Goal: Task Accomplishment & Management: Manage account settings

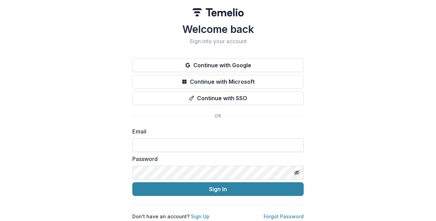
type input "**********"
click at [173, 140] on input "**********" at bounding box center [217, 145] width 171 height 14
drag, startPoint x: 353, startPoint y: 144, endPoint x: 319, endPoint y: 154, distance: 35.5
click at [353, 144] on div "**********" at bounding box center [218, 110] width 436 height 221
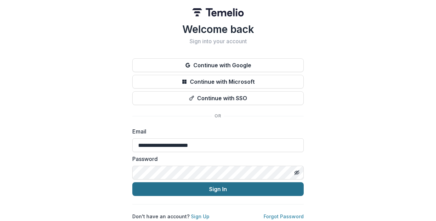
click at [220, 188] on button "Sign In" at bounding box center [217, 189] width 171 height 14
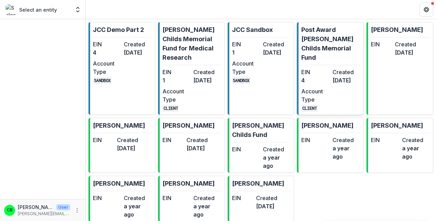
click at [324, 33] on p "Post Award Jane Coffin Childs Memorial Fund" at bounding box center [330, 43] width 59 height 37
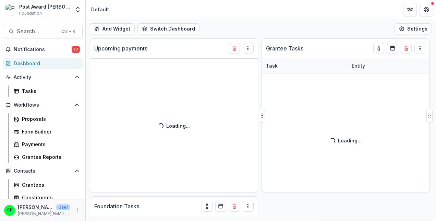
select select "******"
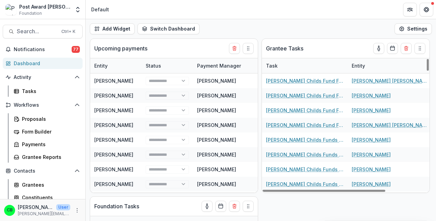
drag, startPoint x: 305, startPoint y: 6, endPoint x: 300, endPoint y: 7, distance: 4.9
click at [304, 7] on header "Default" at bounding box center [261, 9] width 350 height 19
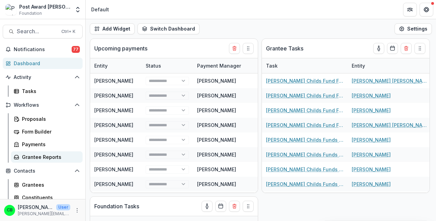
click at [45, 155] on div "Grantee Reports" at bounding box center [49, 156] width 55 height 7
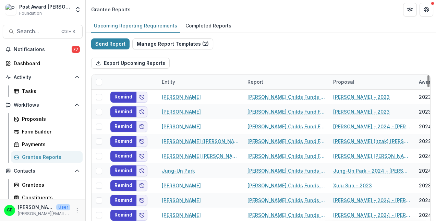
click at [174, 83] on div "Entity" at bounding box center [169, 81] width 22 height 7
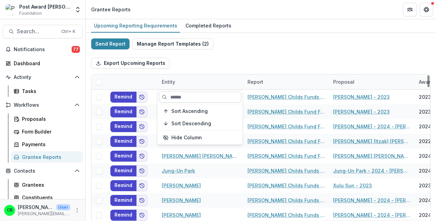
click at [180, 95] on input at bounding box center [200, 96] width 82 height 11
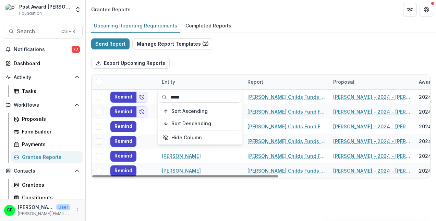
type input "*****"
click at [267, 58] on div "Export Upcoming Reports" at bounding box center [260, 63] width 339 height 22
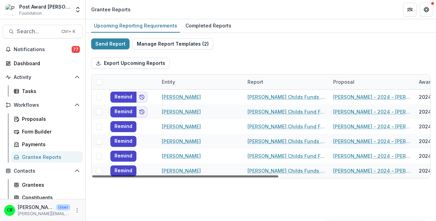
drag, startPoint x: 224, startPoint y: 175, endPoint x: 211, endPoint y: 174, distance: 13.1
click at [214, 177] on div at bounding box center [185, 176] width 186 height 2
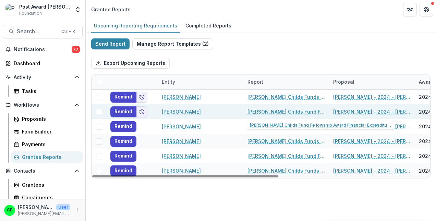
click at [263, 112] on link "Jane Coffin Childs Fund Fellowship Award Financial Expenditure Report" at bounding box center [285, 111] width 77 height 7
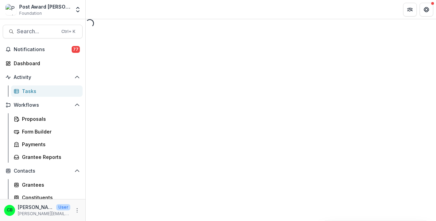
select select "********"
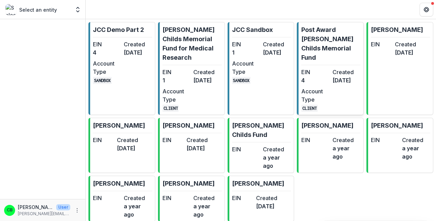
click at [336, 46] on p "Post Award Jane Coffin Childs Memorial Fund" at bounding box center [330, 43] width 59 height 37
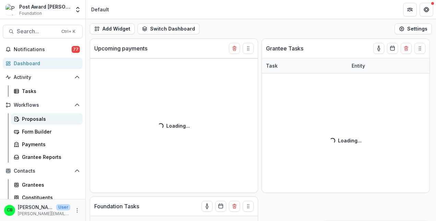
select select "******"
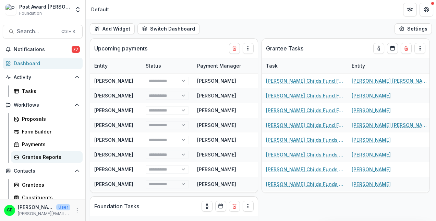
click at [38, 154] on div "Grantee Reports" at bounding box center [49, 156] width 55 height 7
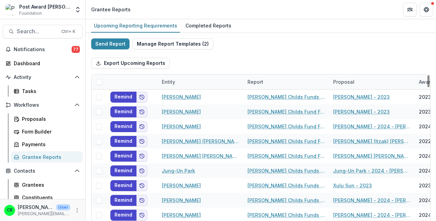
click at [178, 79] on div "Entity" at bounding box center [169, 81] width 22 height 7
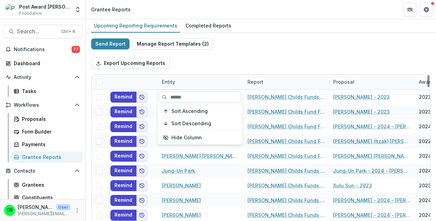
click at [183, 96] on input at bounding box center [200, 96] width 82 height 11
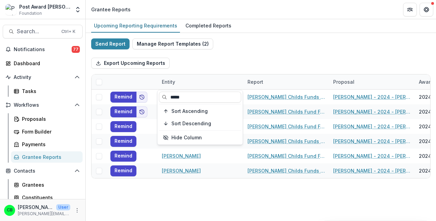
type input "*****"
click at [290, 54] on div "Export Upcoming Reports" at bounding box center [260, 63] width 339 height 22
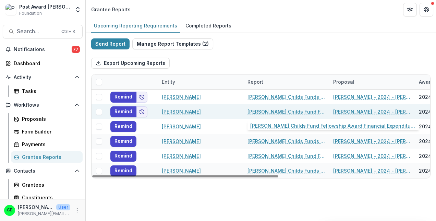
click at [269, 110] on link "Jane Coffin Childs Fund Fellowship Award Financial Expenditure Report" at bounding box center [285, 111] width 77 height 7
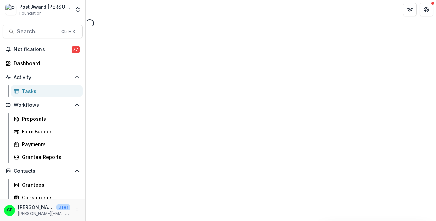
select select "********"
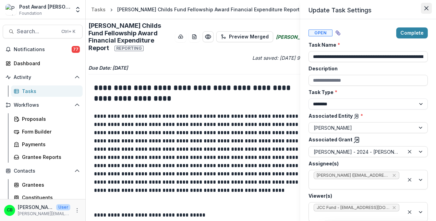
click at [429, 8] on button "Close" at bounding box center [426, 8] width 11 height 11
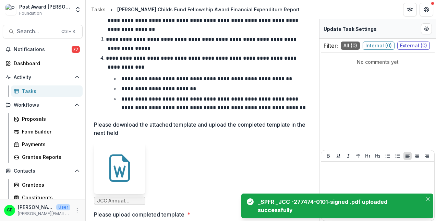
scroll to position [236, 0]
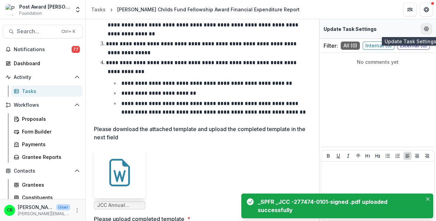
click at [428, 28] on icon "Edit Form Settings" at bounding box center [425, 28] width 5 height 5
select select "********"
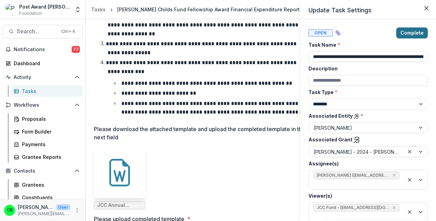
click at [413, 35] on button "Complete" at bounding box center [412, 32] width 32 height 11
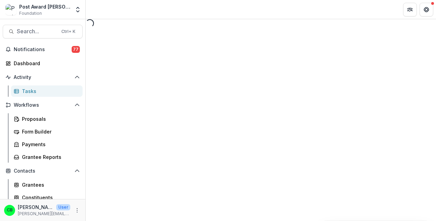
select select "********"
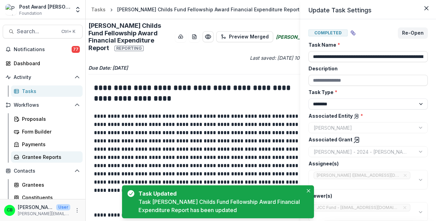
click at [43, 153] on div "**********" at bounding box center [218, 110] width 436 height 221
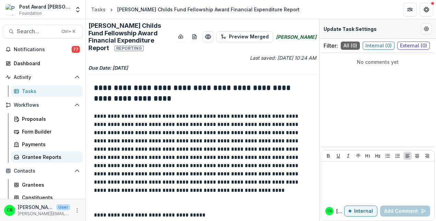
click at [48, 155] on div "Grantee Reports" at bounding box center [49, 156] width 55 height 7
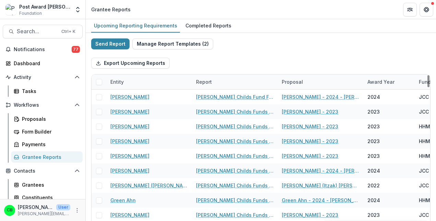
click at [146, 81] on div "Entity" at bounding box center [149, 81] width 86 height 15
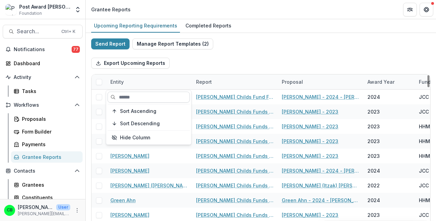
click at [143, 96] on input at bounding box center [149, 96] width 82 height 11
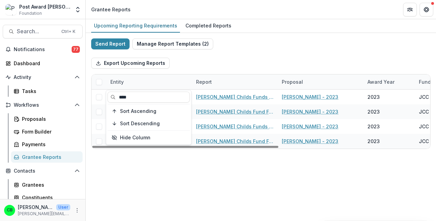
type input "****"
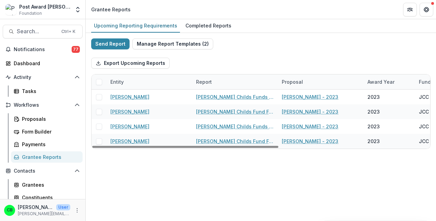
drag, startPoint x: 265, startPoint y: 42, endPoint x: 266, endPoint y: 59, distance: 17.5
click at [264, 43] on div "Send Report Manage Report Templates ( 2 ) Export Upcoming Reports Entity Report…" at bounding box center [260, 93] width 339 height 110
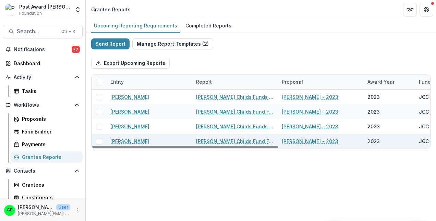
drag, startPoint x: 265, startPoint y: 145, endPoint x: 197, endPoint y: 142, distance: 68.6
click at [181, 148] on div at bounding box center [185, 147] width 186 height 2
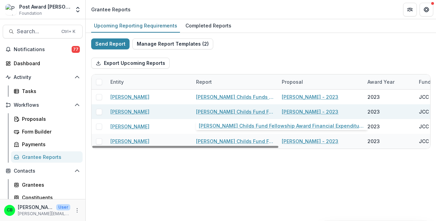
click at [219, 110] on link "Jane Coffin Childs Fund Fellowship Award Financial Expenditure Report" at bounding box center [234, 111] width 77 height 7
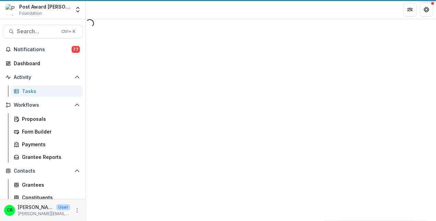
select select "********"
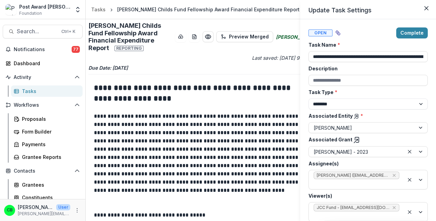
click at [426, 8] on icon "Close" at bounding box center [426, 8] width 4 height 4
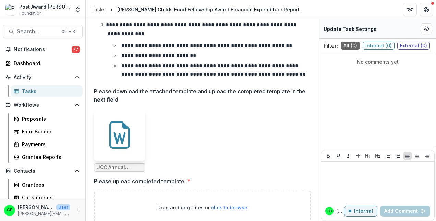
scroll to position [283, 0]
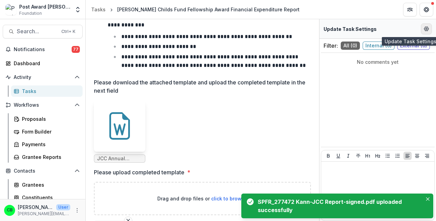
click at [428, 32] on button "Edit Form Settings" at bounding box center [426, 28] width 11 height 11
select select "********"
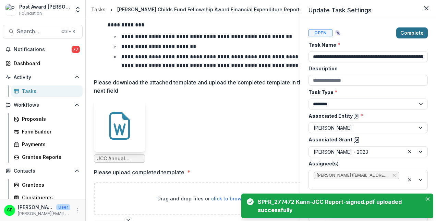
click at [417, 28] on button "Complete" at bounding box center [412, 32] width 32 height 11
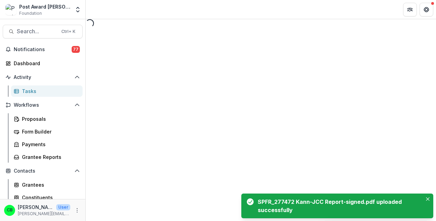
select select "********"
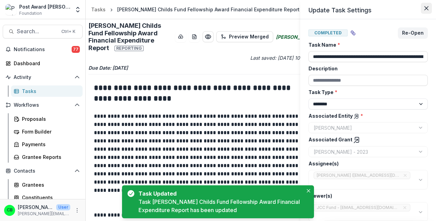
click at [425, 10] on icon "Close" at bounding box center [426, 8] width 4 height 4
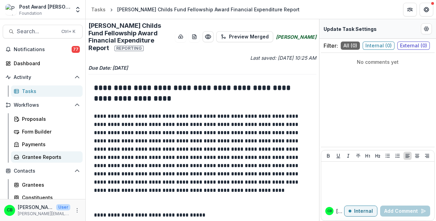
click at [31, 158] on div "Grantee Reports" at bounding box center [49, 156] width 55 height 7
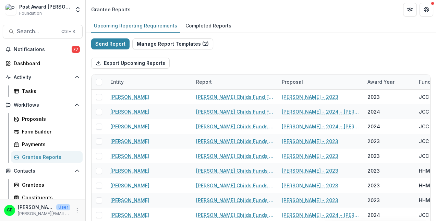
click at [60, 9] on div "Post Award Jane Coffin Childs Memorial Fund" at bounding box center [44, 6] width 51 height 7
click at [78, 11] on icon "Open entity switcher" at bounding box center [77, 9] width 7 height 7
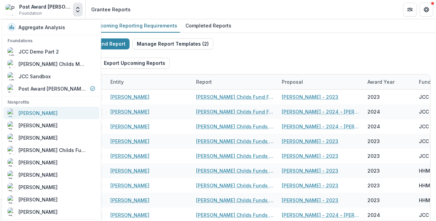
click at [41, 114] on div "Christina Bruno" at bounding box center [38, 112] width 39 height 7
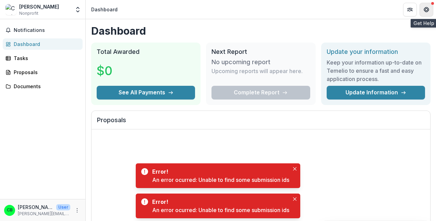
click at [426, 13] on button "Get Help" at bounding box center [426, 10] width 14 height 14
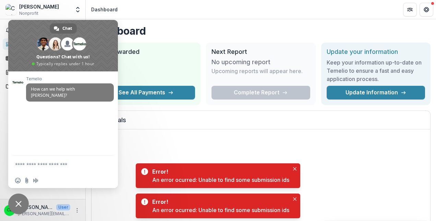
click at [361, 163] on div "No proposals to show" at bounding box center [260, 180] width 338 height 103
click at [22, 202] on span "Close chat" at bounding box center [18, 203] width 21 height 21
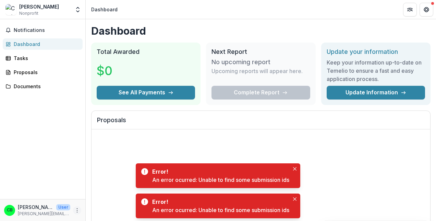
click at [74, 208] on button "More" at bounding box center [77, 210] width 8 height 8
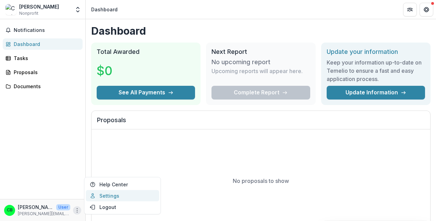
click at [101, 197] on link "Settings" at bounding box center [122, 195] width 73 height 11
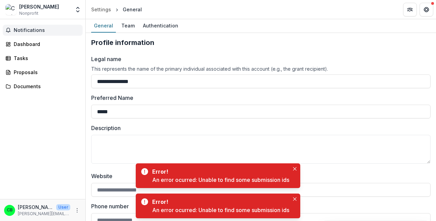
click at [34, 28] on span "Notifications" at bounding box center [47, 30] width 66 height 6
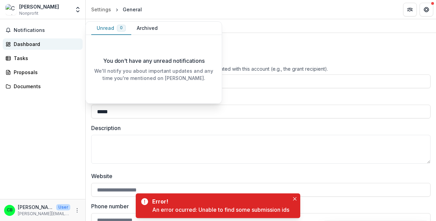
click at [34, 44] on div "Dashboard" at bounding box center [45, 43] width 63 height 7
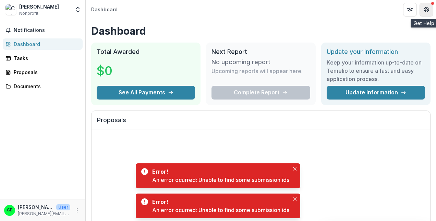
click at [426, 5] on button "Get Help" at bounding box center [426, 10] width 14 height 14
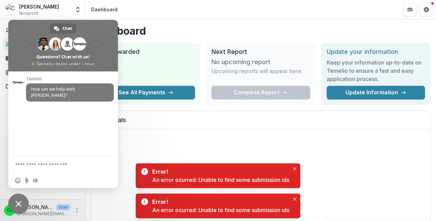
drag, startPoint x: 18, startPoint y: 200, endPoint x: 28, endPoint y: 197, distance: 10.9
click at [18, 201] on span "Close chat" at bounding box center [18, 203] width 6 height 6
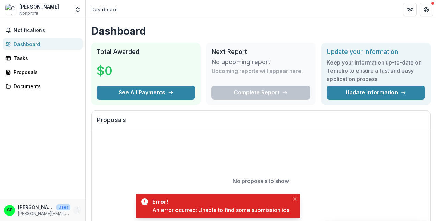
click at [73, 206] on div "CB Christina Bruno User christina.bruno@yale.edu" at bounding box center [42, 209] width 77 height 13
click at [79, 212] on icon "More" at bounding box center [76, 209] width 5 height 5
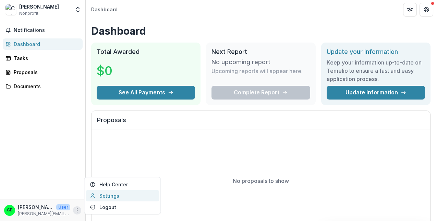
click at [109, 193] on link "Settings" at bounding box center [122, 195] width 73 height 11
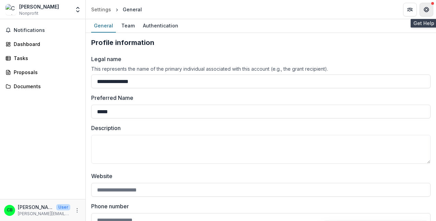
click at [426, 13] on button "Get Help" at bounding box center [426, 10] width 14 height 14
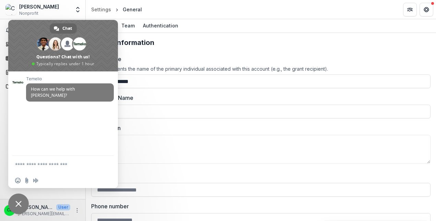
click at [22, 198] on span "Close chat" at bounding box center [18, 203] width 21 height 21
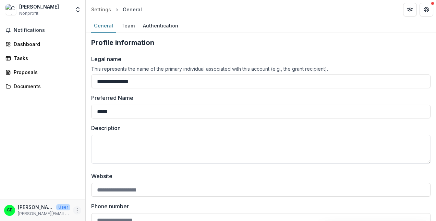
click at [77, 209] on icon "More" at bounding box center [76, 209] width 5 height 5
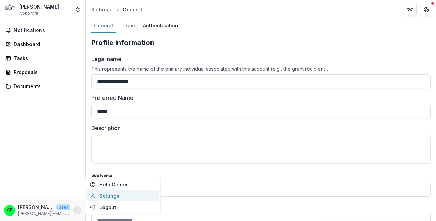
click at [107, 195] on link "Settings" at bounding box center [122, 195] width 73 height 11
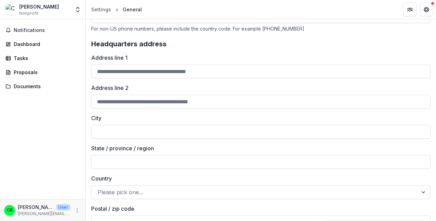
scroll to position [203, 0]
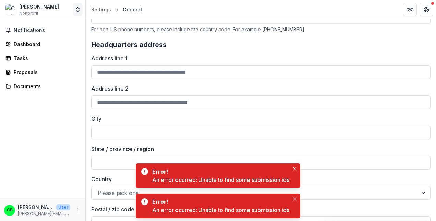
click at [78, 10] on icon "Open entity switcher" at bounding box center [77, 9] width 7 height 7
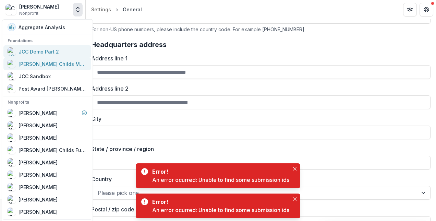
scroll to position [0, 0]
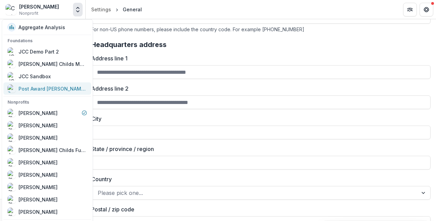
click at [52, 88] on div "Post Award Jane Coffin Childs Memorial Fund" at bounding box center [53, 88] width 69 height 7
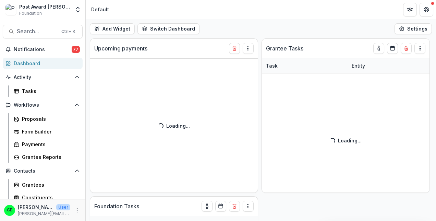
select select "******"
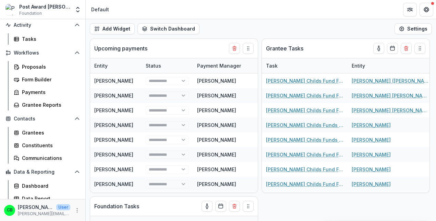
scroll to position [57, 0]
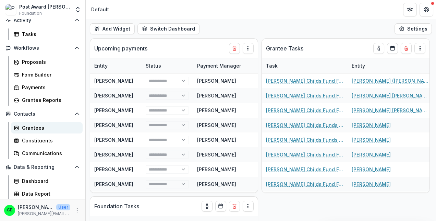
click at [46, 128] on div "Grantees" at bounding box center [49, 127] width 55 height 7
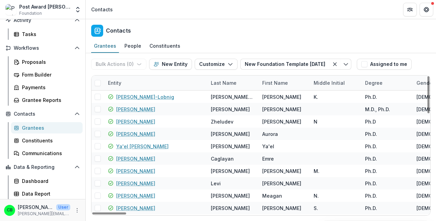
click at [122, 83] on div "Entity" at bounding box center [115, 82] width 22 height 7
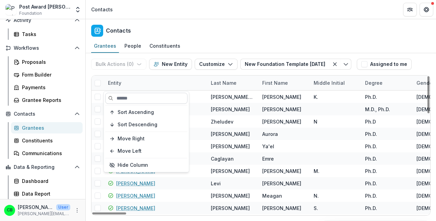
click at [131, 96] on input at bounding box center [146, 98] width 82 height 11
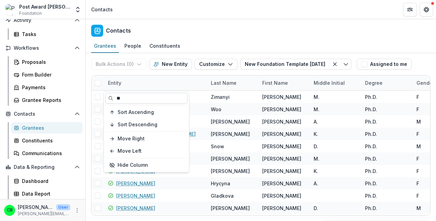
type input "*"
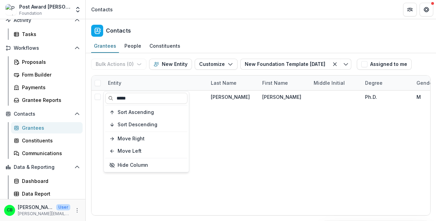
type input "*****"
click at [48, 8] on div "Post Award Jane Coffin Childs Memorial Fund" at bounding box center [44, 6] width 51 height 7
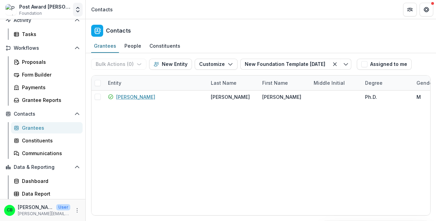
click at [81, 6] on icon "Open entity switcher" at bounding box center [77, 9] width 7 height 7
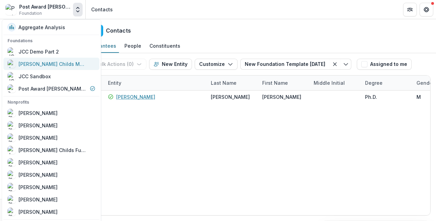
click at [40, 59] on link "Jane Coffin Childs Memorial Fund for Medical Research" at bounding box center [51, 64] width 96 height 12
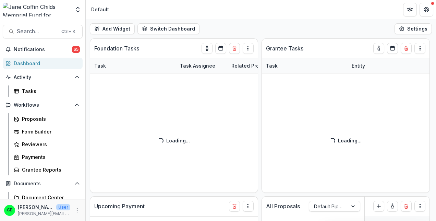
select select "******"
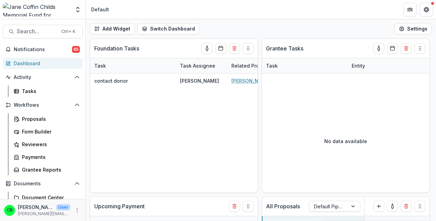
select select "******"
drag, startPoint x: 47, startPoint y: 56, endPoint x: 206, endPoint y: 9, distance: 166.3
click at [206, 9] on header "Default" at bounding box center [261, 9] width 350 height 19
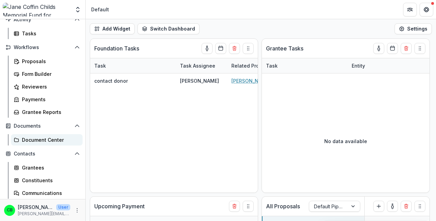
scroll to position [69, 0]
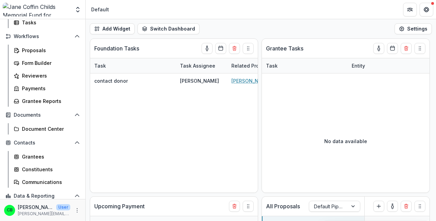
select select "******"
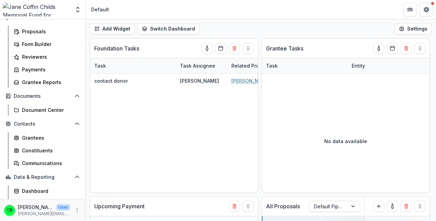
scroll to position [97, 0]
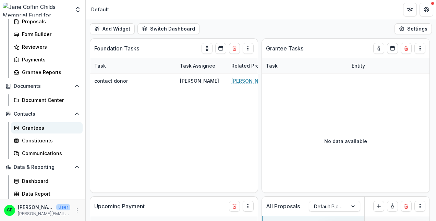
click at [30, 129] on div "Grantees" at bounding box center [49, 127] width 55 height 7
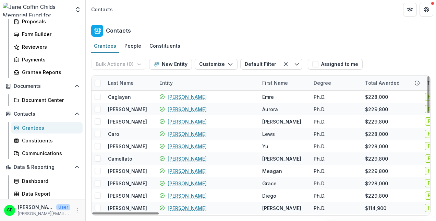
click at [169, 83] on div "Entity" at bounding box center [166, 82] width 22 height 7
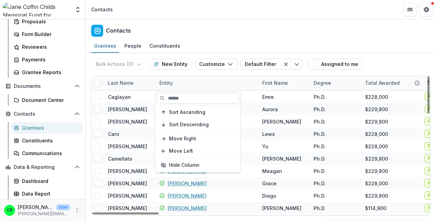
click at [176, 100] on input at bounding box center [198, 98] width 82 height 11
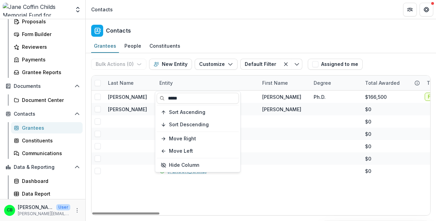
type input "*****"
click at [290, 25] on div "Contacts" at bounding box center [261, 29] width 350 height 20
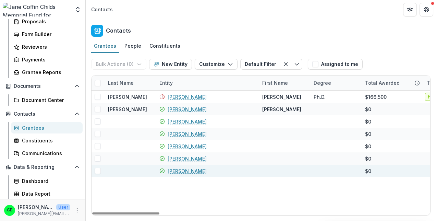
click at [194, 171] on link "Christina Bruno" at bounding box center [187, 170] width 39 height 7
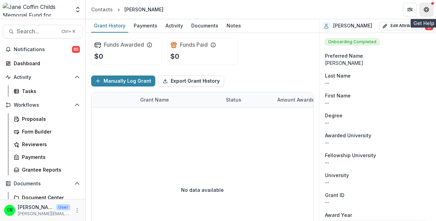
click at [428, 8] on icon "Get Help" at bounding box center [425, 9] width 5 height 5
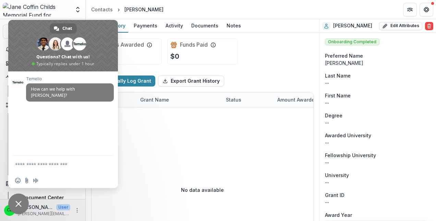
click at [23, 199] on span "Close chat" at bounding box center [18, 203] width 21 height 21
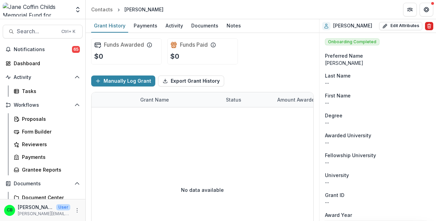
click at [429, 28] on icon "Delete" at bounding box center [428, 25] width 5 height 5
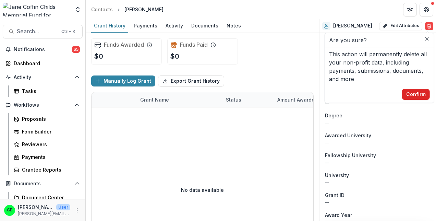
click at [414, 91] on button "Confirm" at bounding box center [416, 94] width 28 height 11
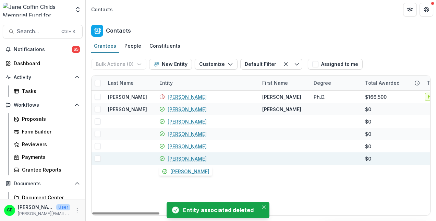
click at [189, 156] on link "Christina Bruno" at bounding box center [187, 158] width 39 height 7
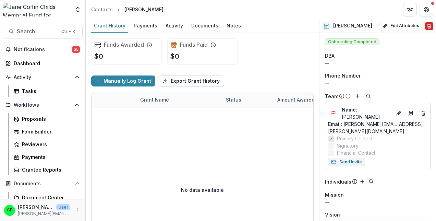
click at [428, 25] on icon "Delete" at bounding box center [428, 25] width 5 height 5
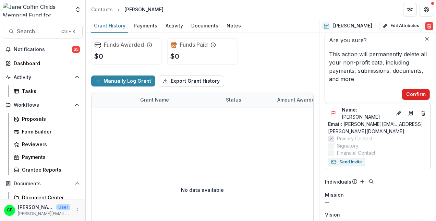
click at [421, 94] on button "Confirm" at bounding box center [416, 94] width 28 height 11
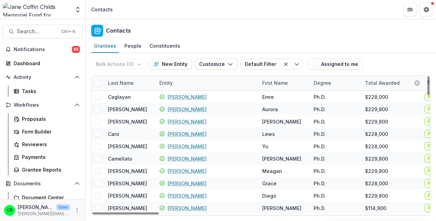
click at [165, 82] on div "Entity" at bounding box center [166, 82] width 22 height 7
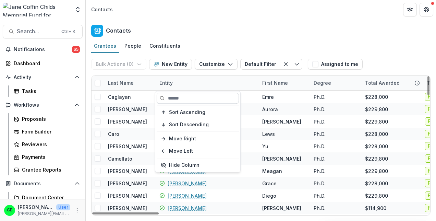
click at [176, 100] on input at bounding box center [198, 98] width 82 height 11
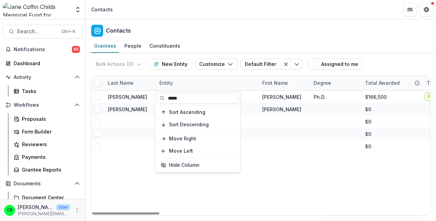
type input "*****"
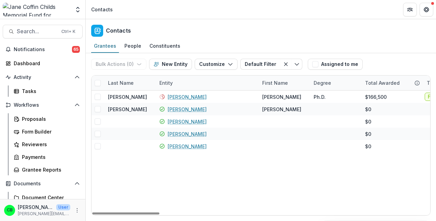
click at [235, 28] on div "Contacts" at bounding box center [261, 29] width 350 height 20
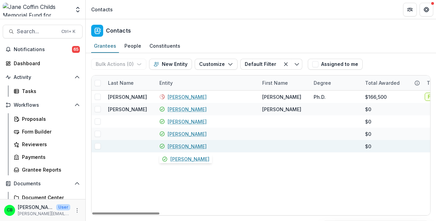
click at [181, 147] on link "Christina Bruno" at bounding box center [187, 146] width 39 height 7
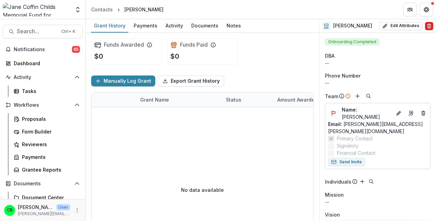
click at [426, 23] on icon "Delete" at bounding box center [428, 25] width 5 height 5
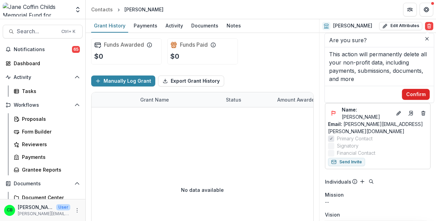
click at [408, 94] on button "Confirm" at bounding box center [416, 94] width 28 height 11
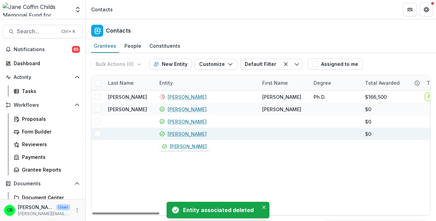
click at [193, 135] on link "Christina Bruno" at bounding box center [187, 133] width 39 height 7
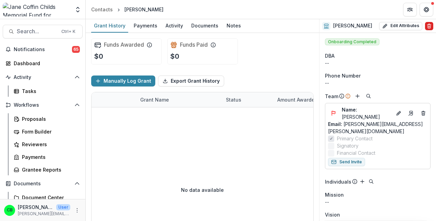
click at [428, 27] on icon "Delete" at bounding box center [428, 25] width 5 height 5
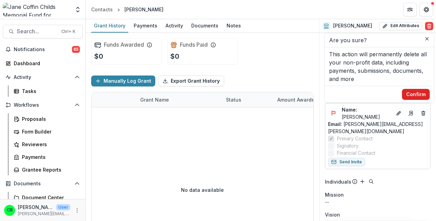
click at [407, 94] on button "Confirm" at bounding box center [416, 94] width 28 height 11
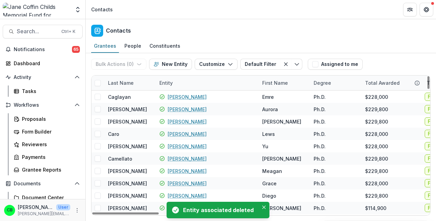
click at [179, 81] on div "Entity" at bounding box center [206, 82] width 103 height 15
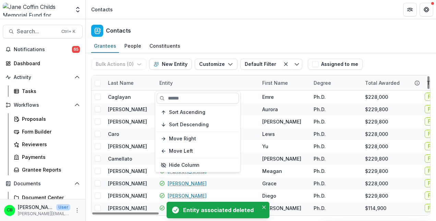
click at [188, 94] on input at bounding box center [198, 98] width 82 height 11
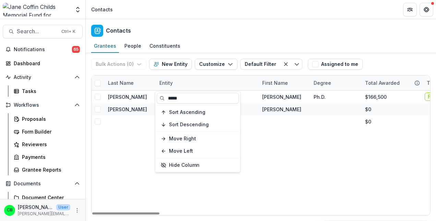
type input "*****"
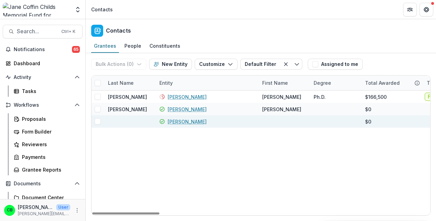
click at [188, 119] on link "Christina Bruno" at bounding box center [187, 121] width 39 height 7
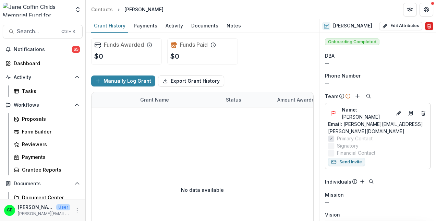
click at [426, 22] on button "Delete" at bounding box center [429, 26] width 8 height 8
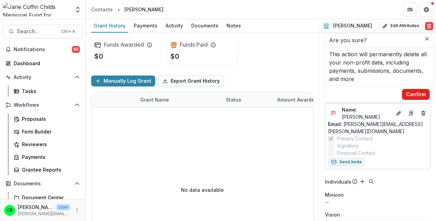
click at [411, 96] on button "Confirm" at bounding box center [416, 94] width 28 height 11
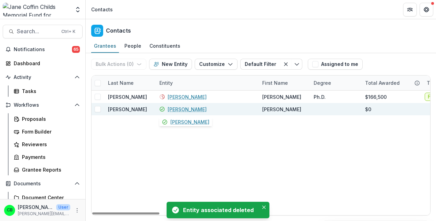
click at [182, 108] on link "Christina Bruno" at bounding box center [187, 109] width 39 height 7
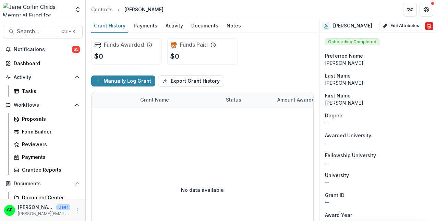
click at [429, 26] on icon "Delete" at bounding box center [428, 25] width 5 height 5
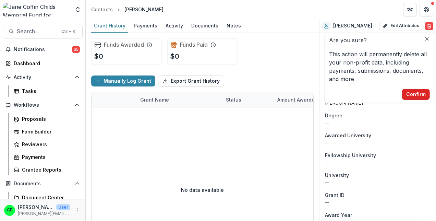
drag, startPoint x: 421, startPoint y: 93, endPoint x: 404, endPoint y: 98, distance: 18.0
click at [421, 94] on button "Confirm" at bounding box center [416, 94] width 28 height 11
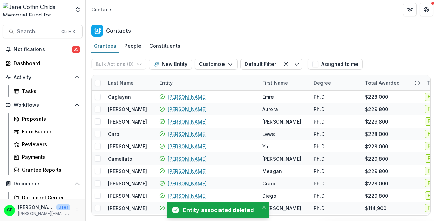
drag, startPoint x: 53, startPoint y: 9, endPoint x: 56, endPoint y: 12, distance: 4.6
click at [53, 9] on img at bounding box center [36, 10] width 67 height 14
click at [78, 10] on icon "Open entity switcher" at bounding box center [77, 9] width 7 height 7
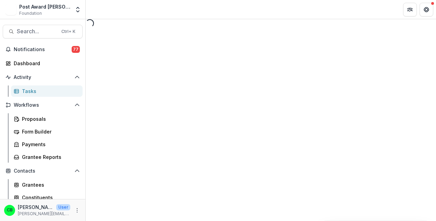
select select "********"
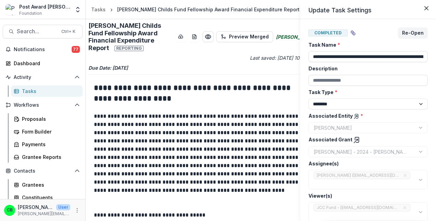
drag, startPoint x: 427, startPoint y: 10, endPoint x: 419, endPoint y: 12, distance: 8.6
click at [427, 10] on icon "Close" at bounding box center [426, 8] width 4 height 4
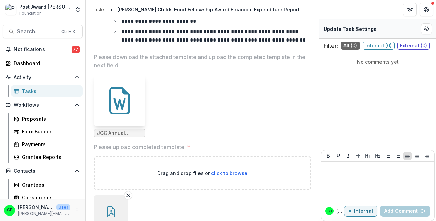
scroll to position [339, 0]
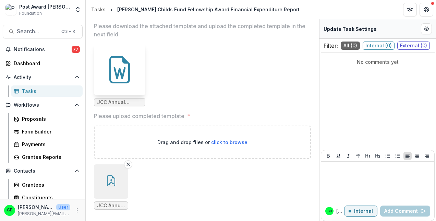
click at [110, 175] on icon "button" at bounding box center [111, 180] width 11 height 11
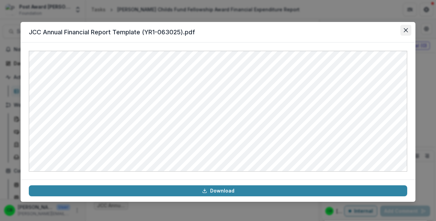
click at [406, 30] on icon "Close" at bounding box center [406, 30] width 4 height 4
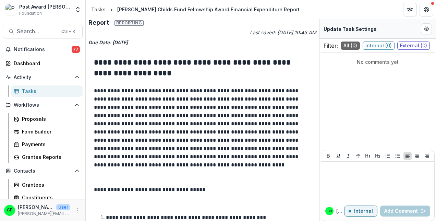
scroll to position [0, 0]
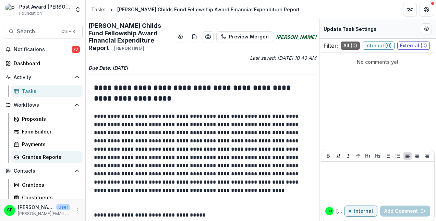
click at [40, 157] on div "Grantee Reports" at bounding box center [49, 156] width 55 height 7
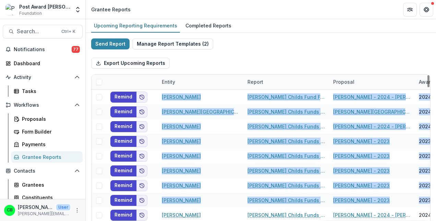
drag, startPoint x: 149, startPoint y: 220, endPoint x: 158, endPoint y: 222, distance: 8.4
click at [158, 220] on html "Skip to content Post Award Jane Coffin Childs Memorial Fund Foundation Aggregat…" at bounding box center [218, 110] width 436 height 221
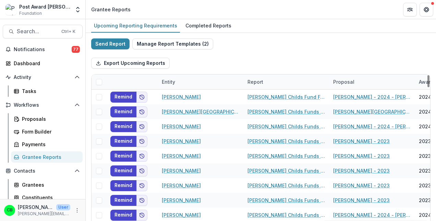
click at [279, 42] on div "Send Report Manage Report Templates ( 2 ) Export Upcoming Reports Entity Report…" at bounding box center [260, 182] width 339 height 288
click at [170, 44] on button "Manage Report Templates ( 2 )" at bounding box center [172, 43] width 81 height 11
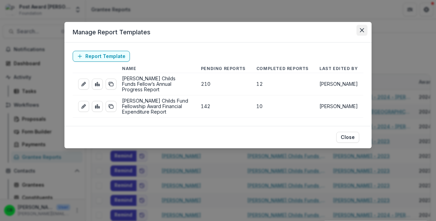
click at [360, 28] on icon "Close" at bounding box center [362, 30] width 4 height 4
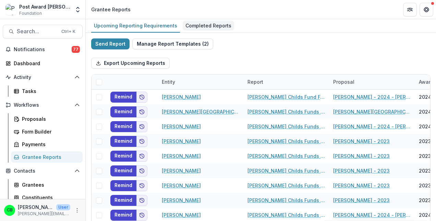
click at [206, 25] on div "Completed Reports" at bounding box center [208, 26] width 51 height 10
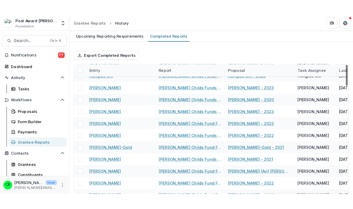
scroll to position [1410, 0]
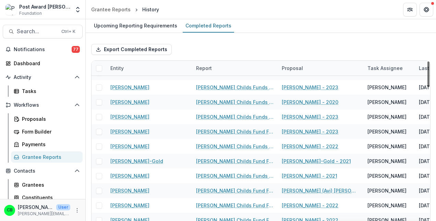
drag, startPoint x: 425, startPoint y: 72, endPoint x: 431, endPoint y: 215, distance: 143.3
click at [429, 87] on div at bounding box center [428, 74] width 2 height 26
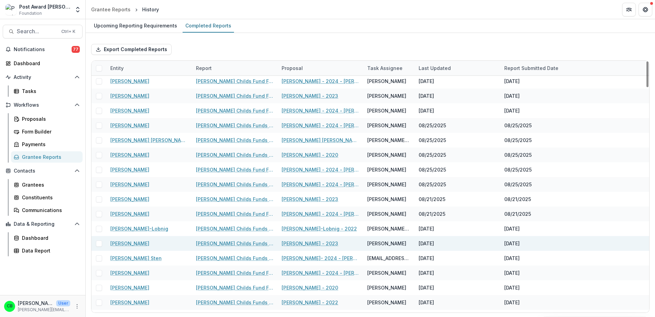
scroll to position [0, 0]
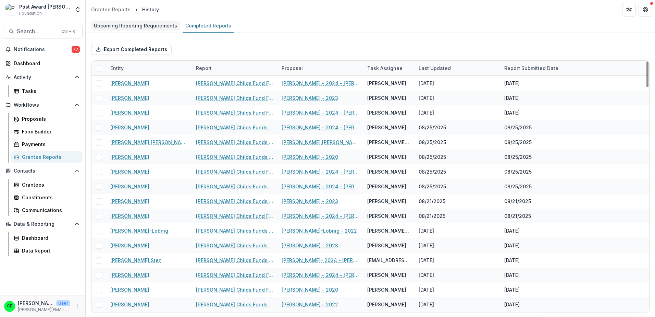
click at [145, 25] on div "Upcoming Reporting Requirements" at bounding box center [135, 26] width 89 height 10
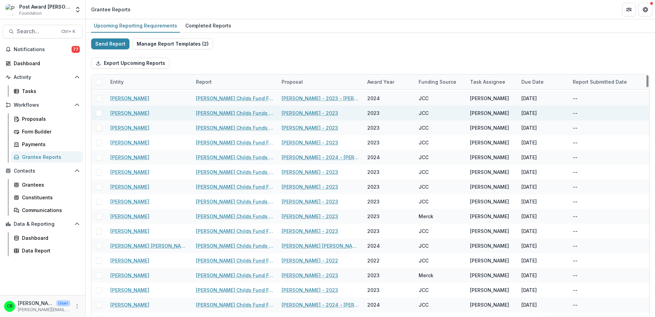
scroll to position [171, 0]
